Goal: Task Accomplishment & Management: Manage account settings

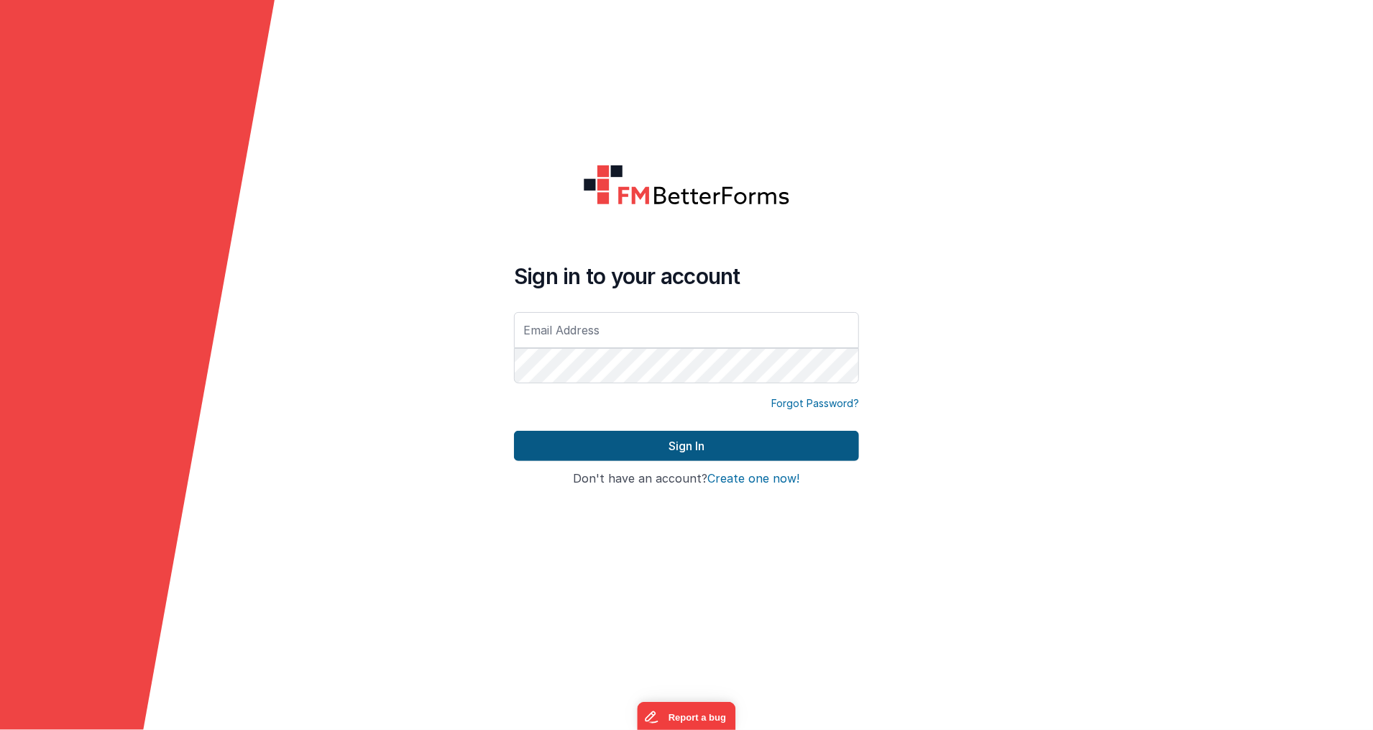
type input "[EMAIL_ADDRESS][DOMAIN_NAME]"
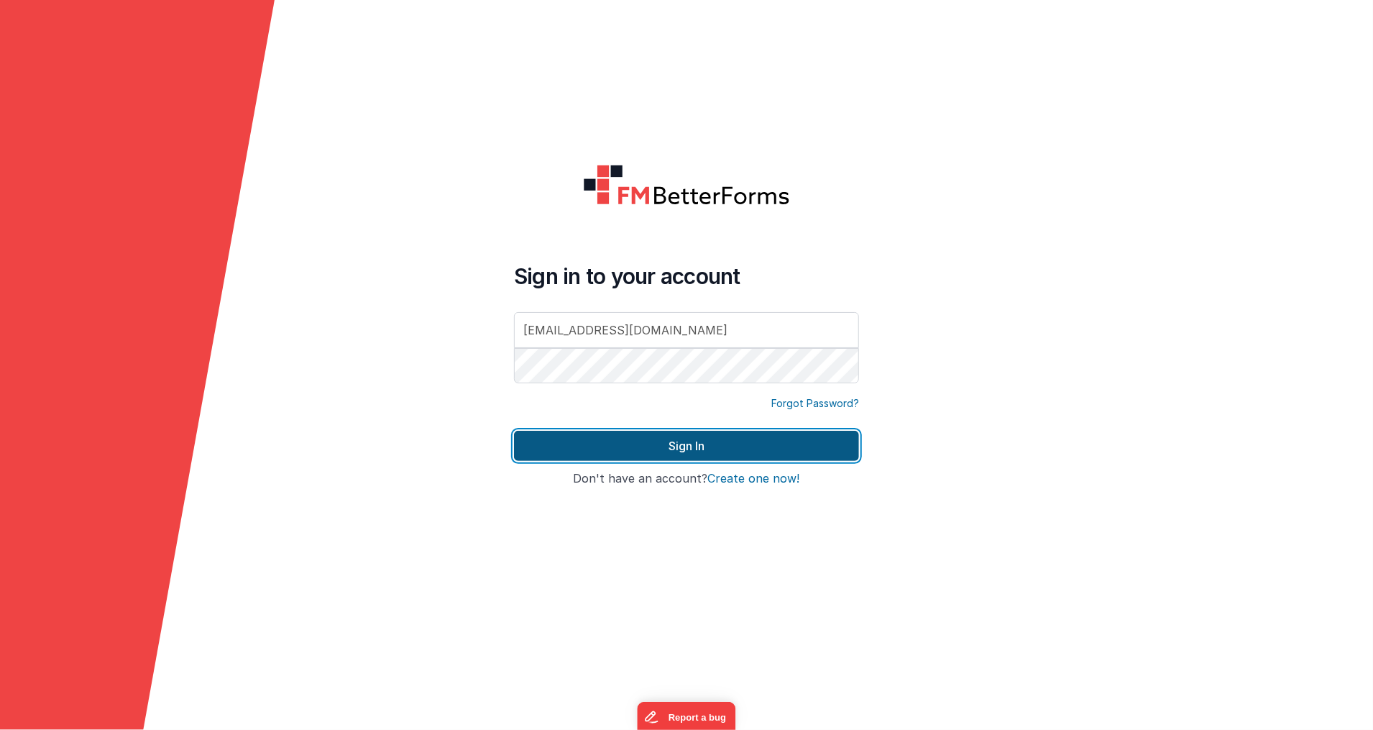
click at [599, 442] on button "Sign In" at bounding box center [686, 446] width 345 height 30
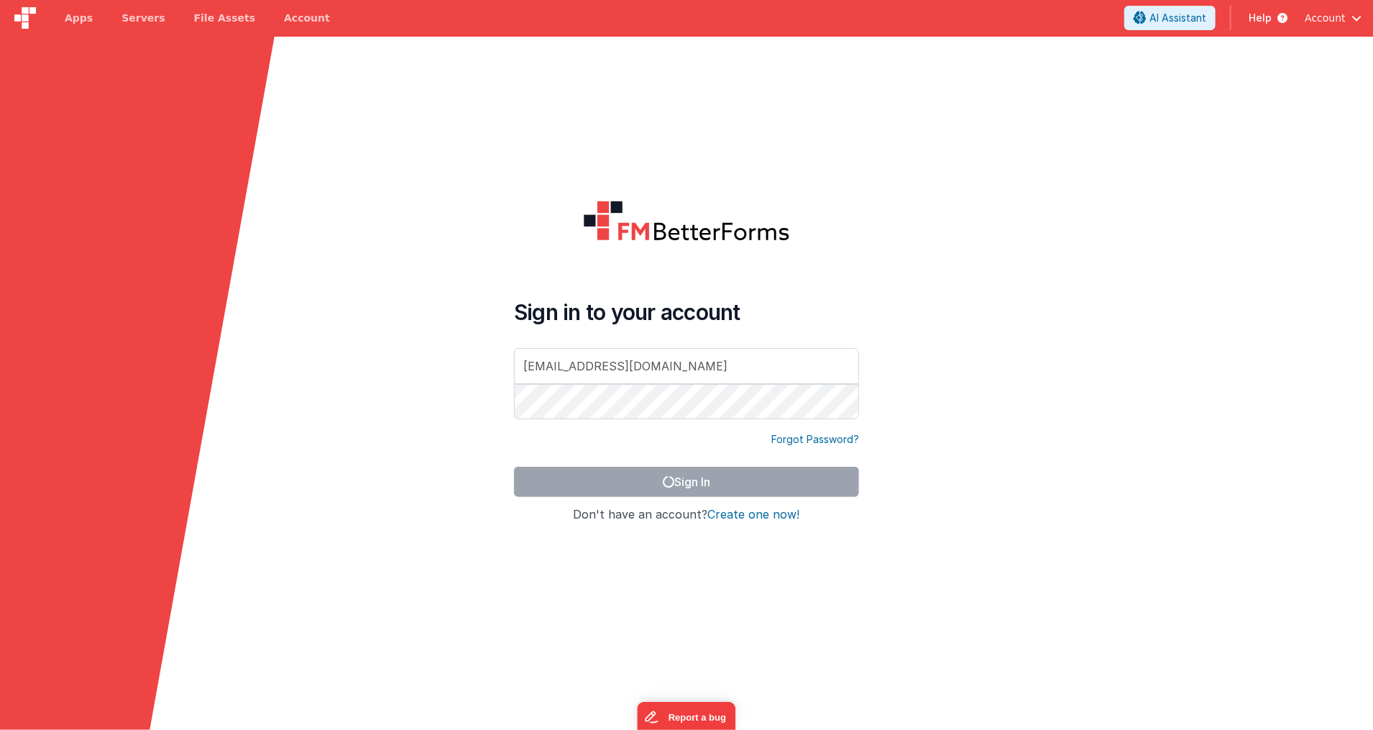
click at [1353, 17] on span "button" at bounding box center [1357, 18] width 10 height 10
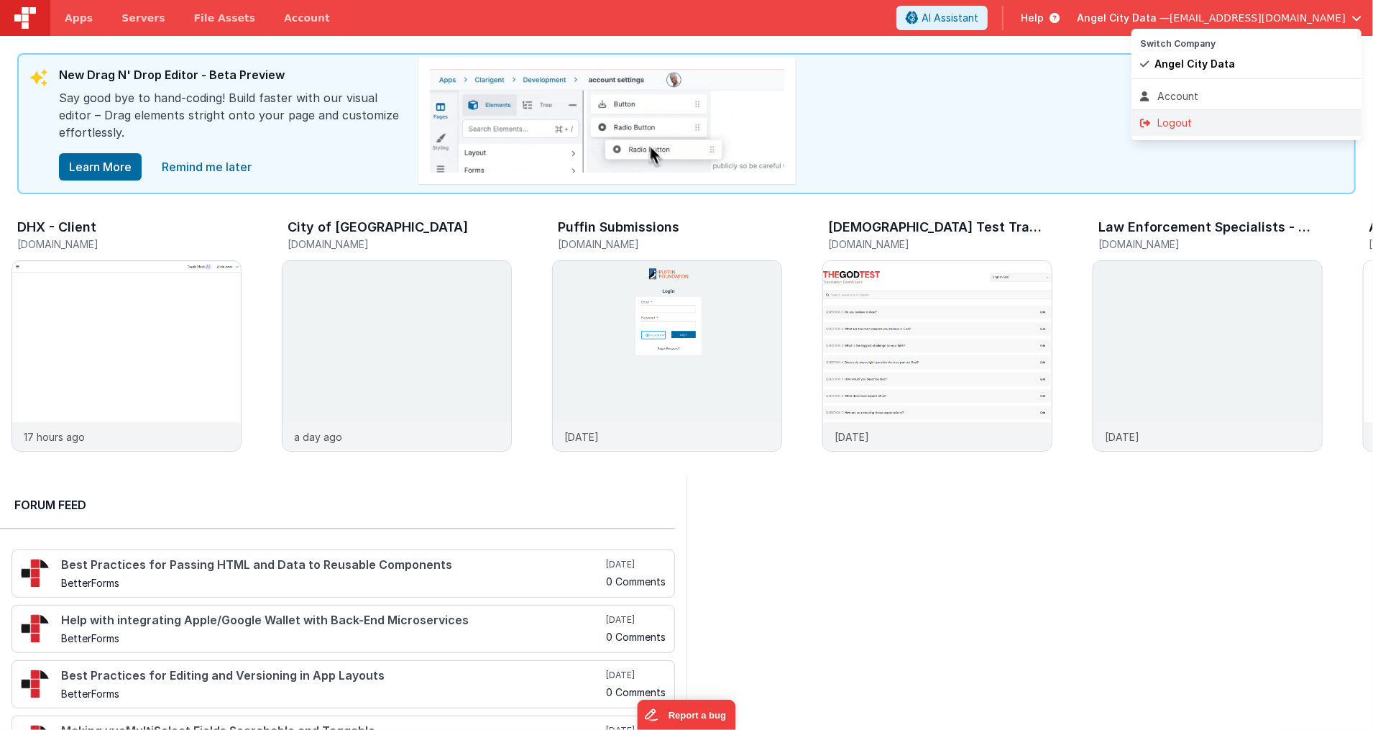
click at [1188, 120] on div "Logout" at bounding box center [1246, 123] width 213 height 14
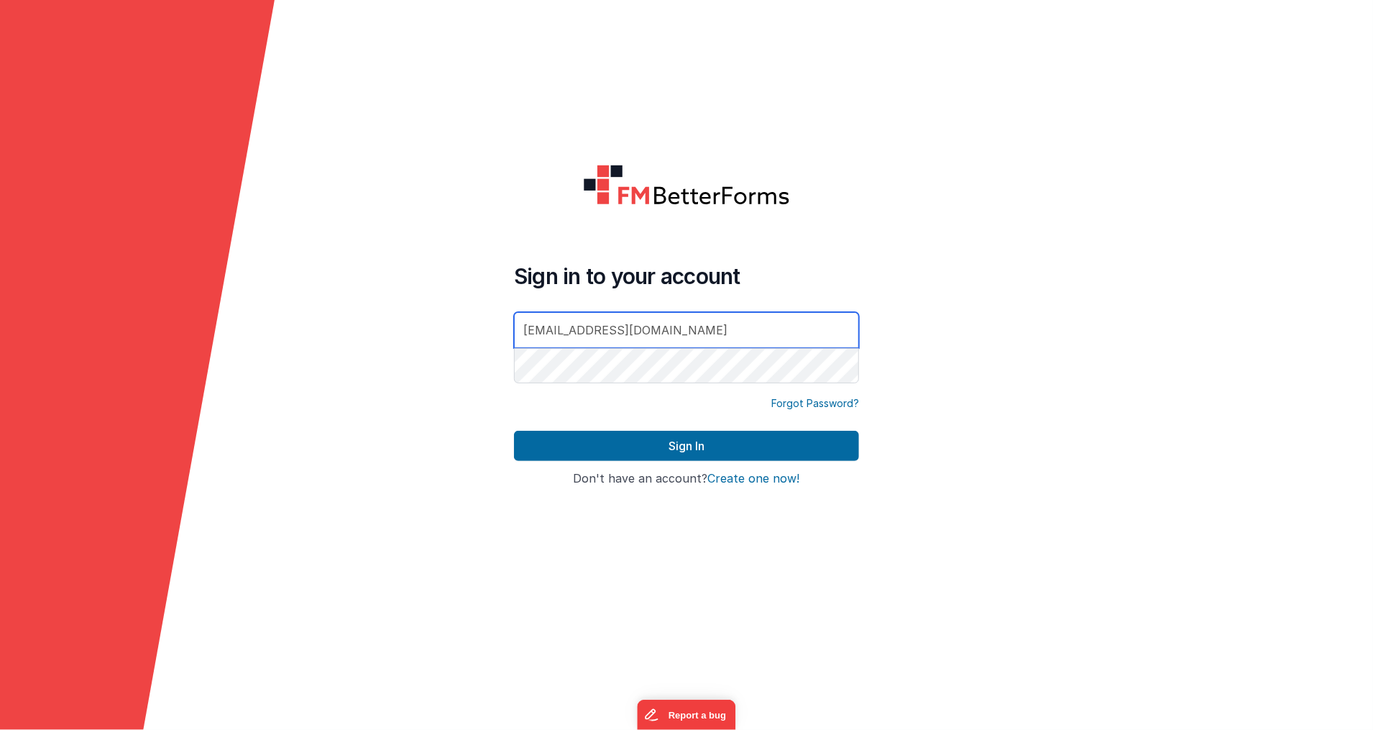
drag, startPoint x: 566, startPoint y: 330, endPoint x: 503, endPoint y: 329, distance: 62.6
click at [503, 329] on div "Sign in to your account [EMAIL_ADDRESS][DOMAIN_NAME] Forgot Password? Sign In S…" at bounding box center [687, 364] width 368 height 424
type input "[EMAIL_ADDRESS][DOMAIN_NAME]"
click at [366, 389] on form "Sign in to your account [EMAIL_ADDRESS][DOMAIN_NAME] Forgot Password? Sign In S…" at bounding box center [686, 365] width 1373 height 730
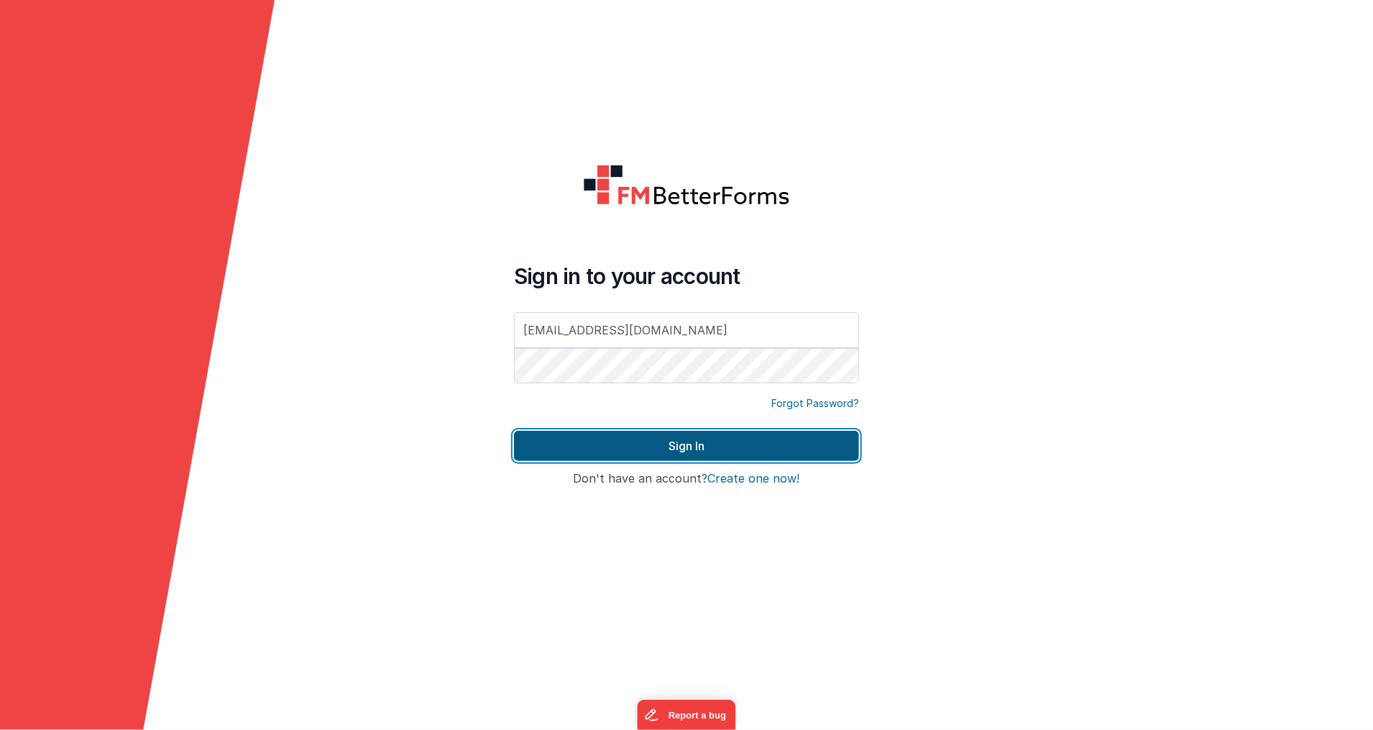
click at [587, 451] on button "Sign In" at bounding box center [686, 446] width 345 height 30
